Goal: Task Accomplishment & Management: Complete application form

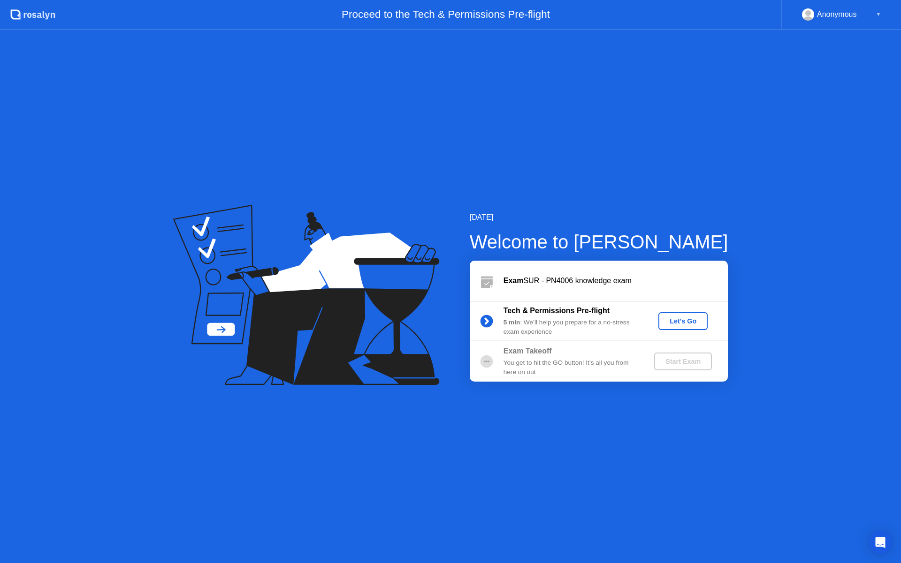
click at [675, 318] on div "Let's Go" at bounding box center [683, 322] width 42 height 8
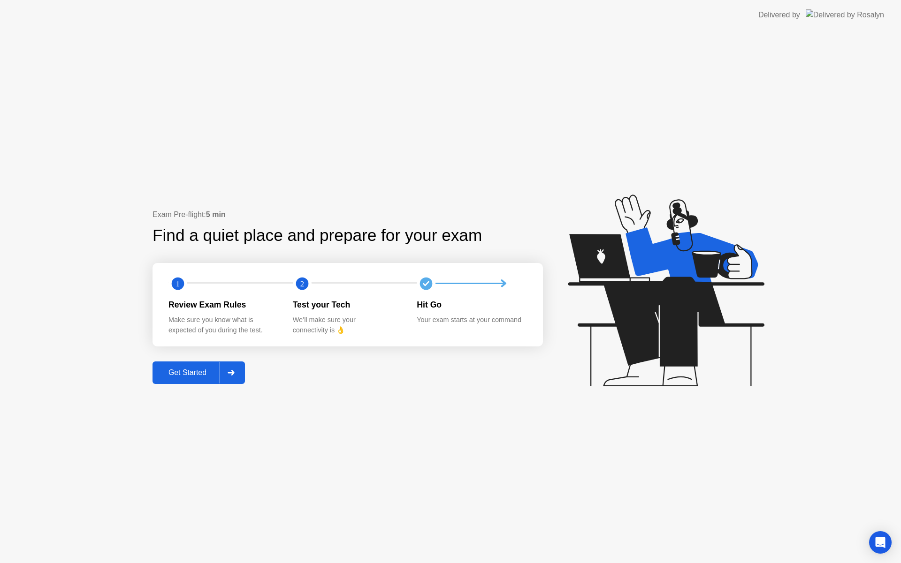
click at [230, 376] on div at bounding box center [231, 373] width 23 height 22
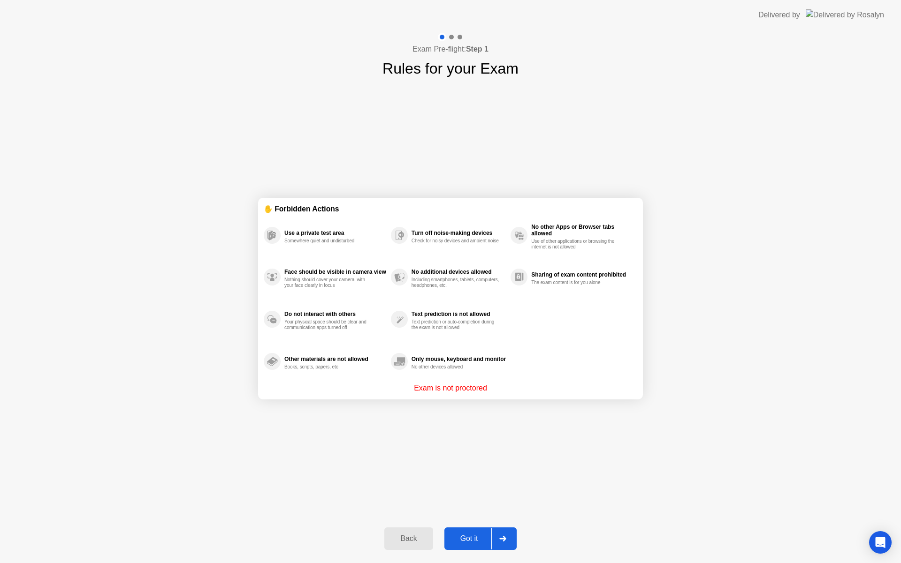
click at [506, 536] on div at bounding box center [502, 539] width 23 height 22
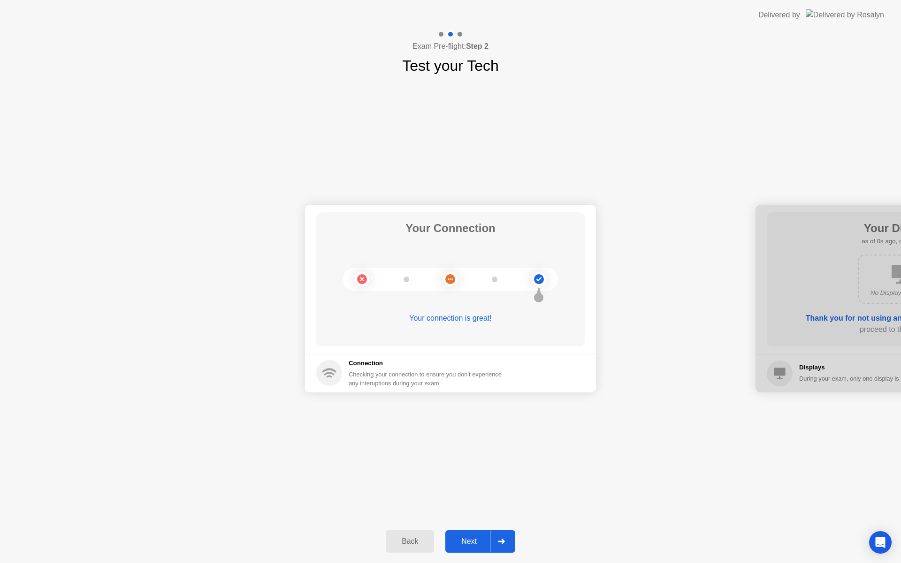
click at [506, 536] on div at bounding box center [501, 542] width 23 height 22
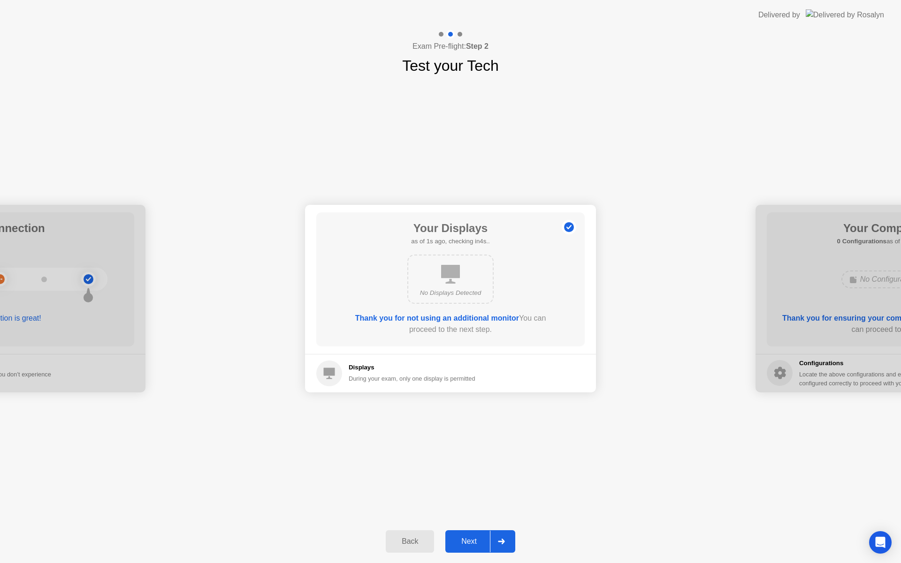
click at [506, 536] on div at bounding box center [501, 542] width 23 height 22
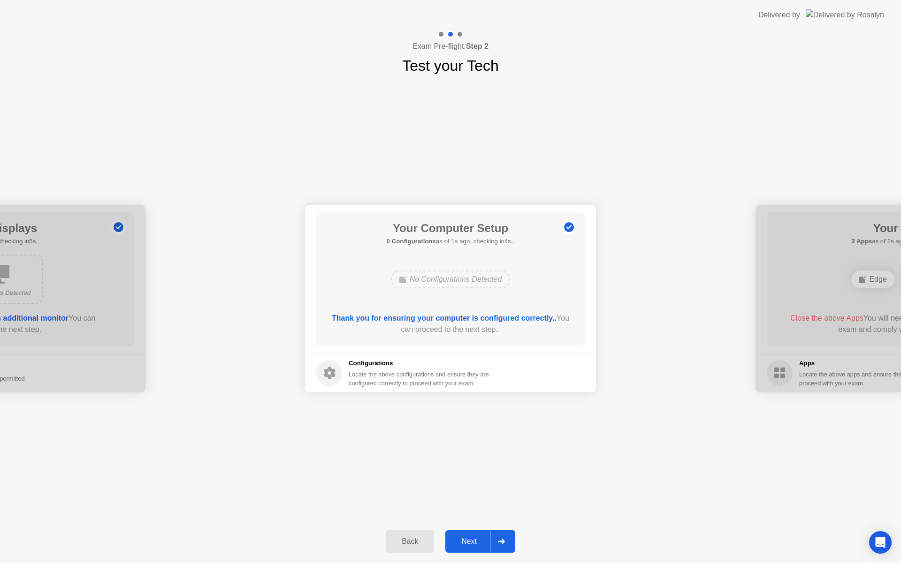
click at [506, 536] on div at bounding box center [501, 542] width 23 height 22
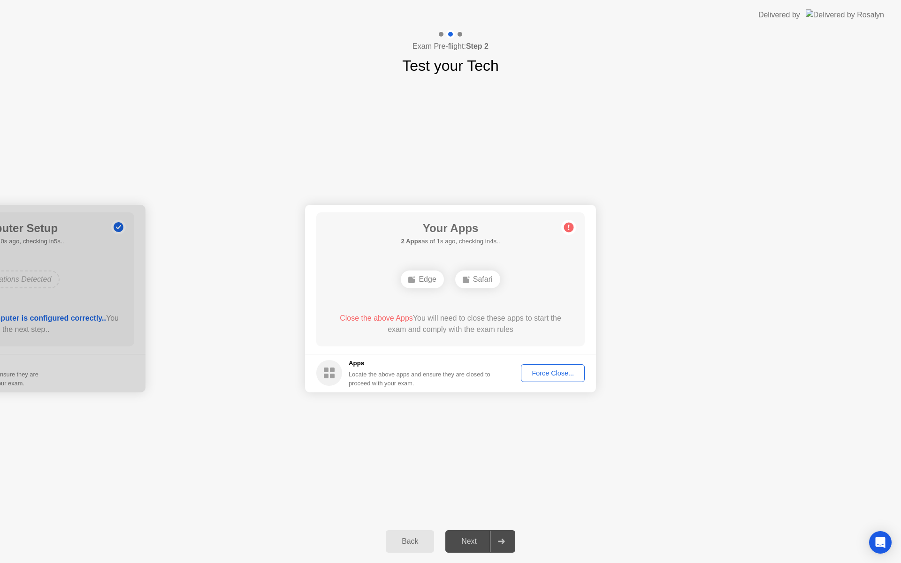
click at [555, 363] on footer "Apps Locate the above apps and ensure they are closed to proceed with your exam…" at bounding box center [450, 373] width 291 height 38
click at [553, 372] on div "Force Close..." at bounding box center [552, 374] width 57 height 8
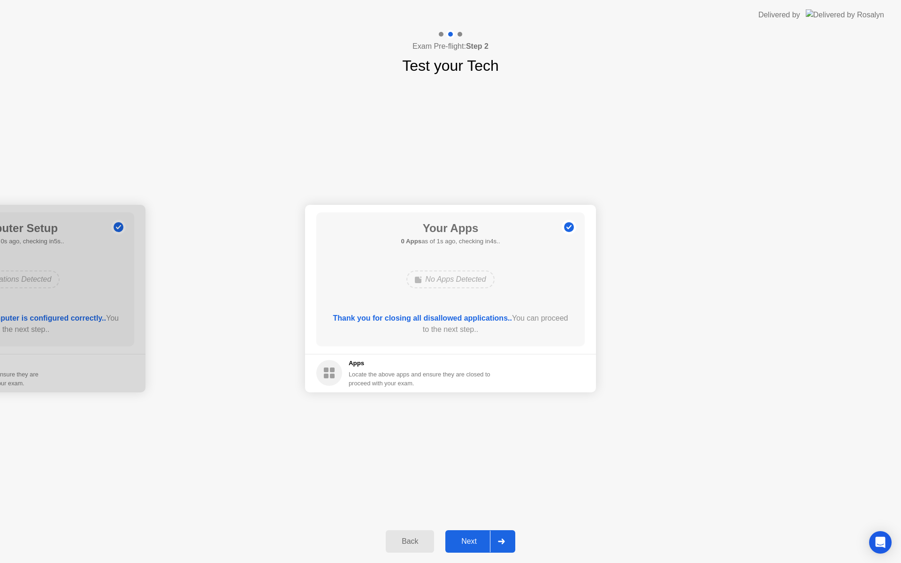
click at [503, 539] on icon at bounding box center [501, 542] width 7 height 6
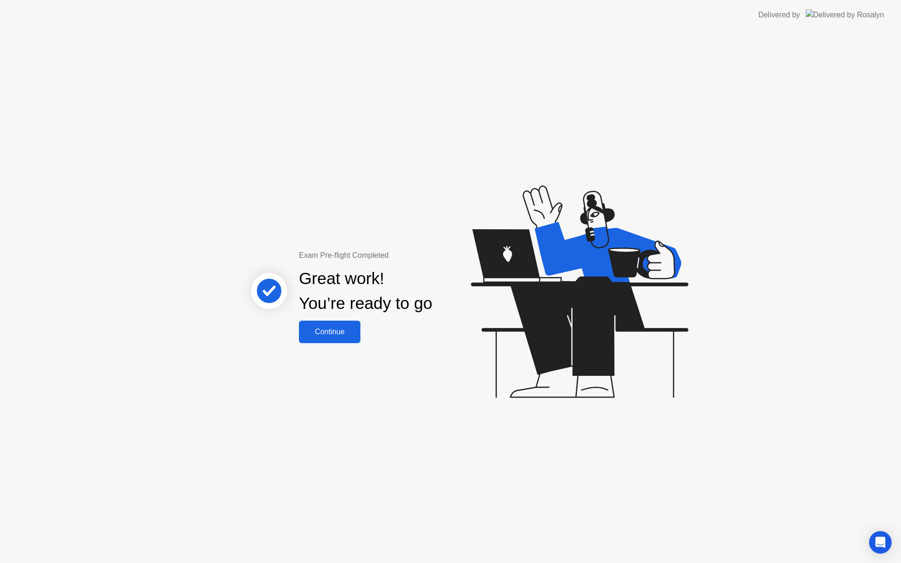
click at [340, 330] on div "Continue" at bounding box center [330, 332] width 56 height 8
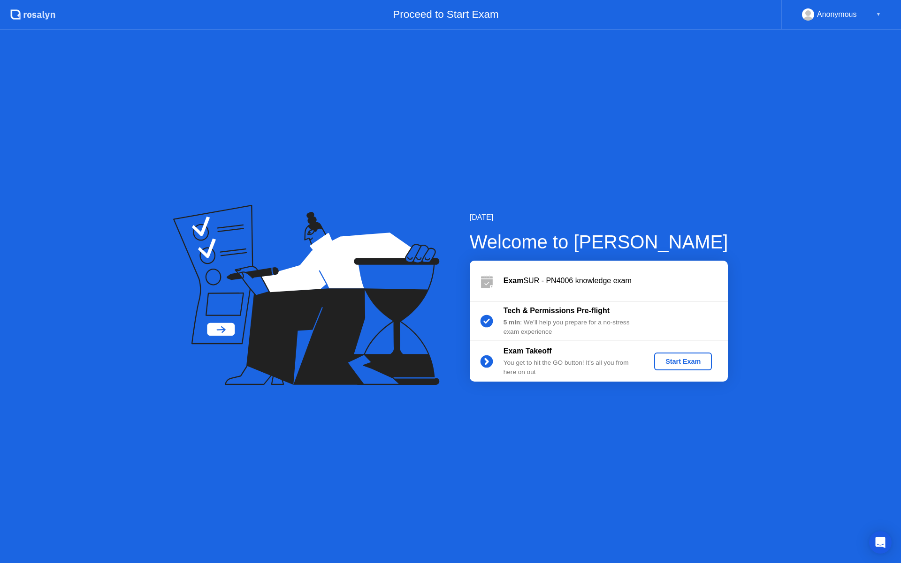
click at [676, 361] on div "Start Exam" at bounding box center [683, 362] width 50 height 8
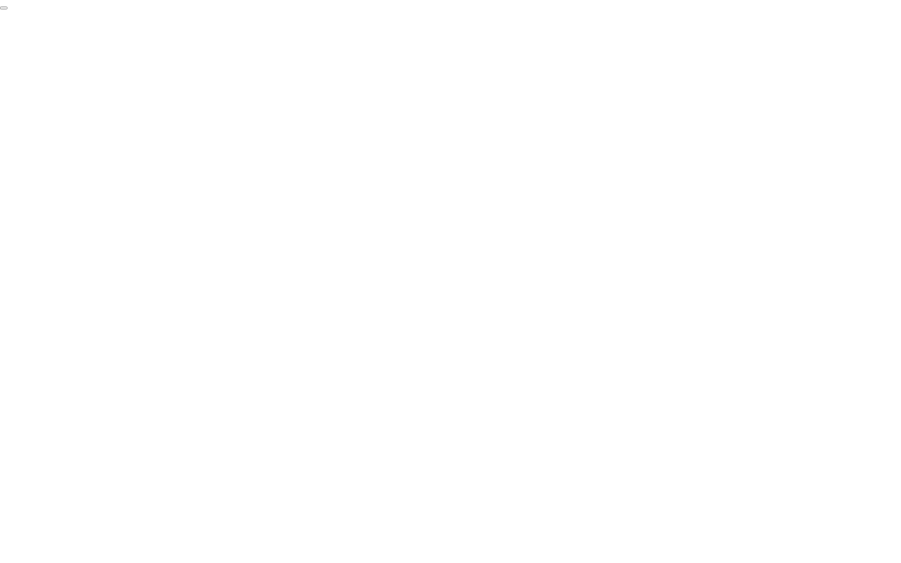
click at [8, 9] on button "End Proctoring Session" at bounding box center [4, 8] width 8 height 3
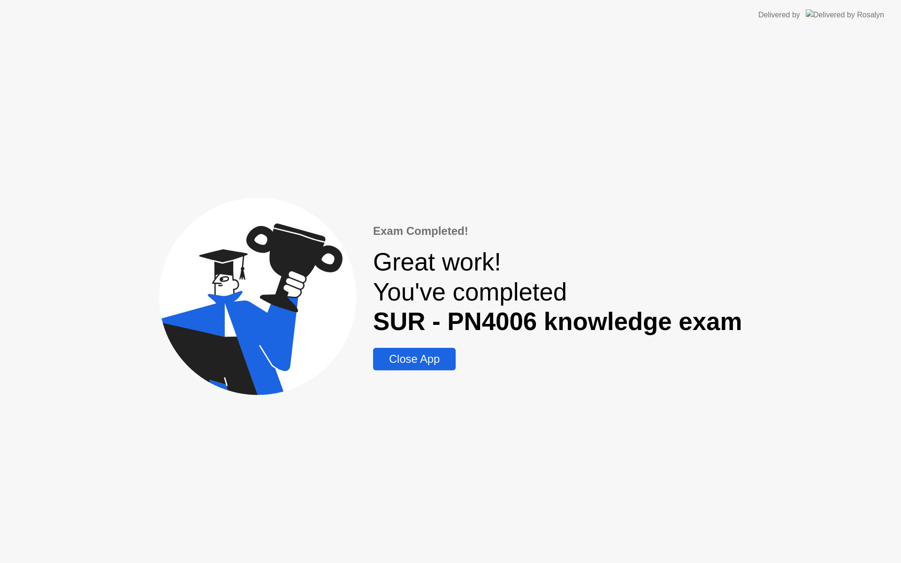
click at [424, 364] on div "Close App" at bounding box center [414, 359] width 77 height 13
